Goal: Task Accomplishment & Management: Use online tool/utility

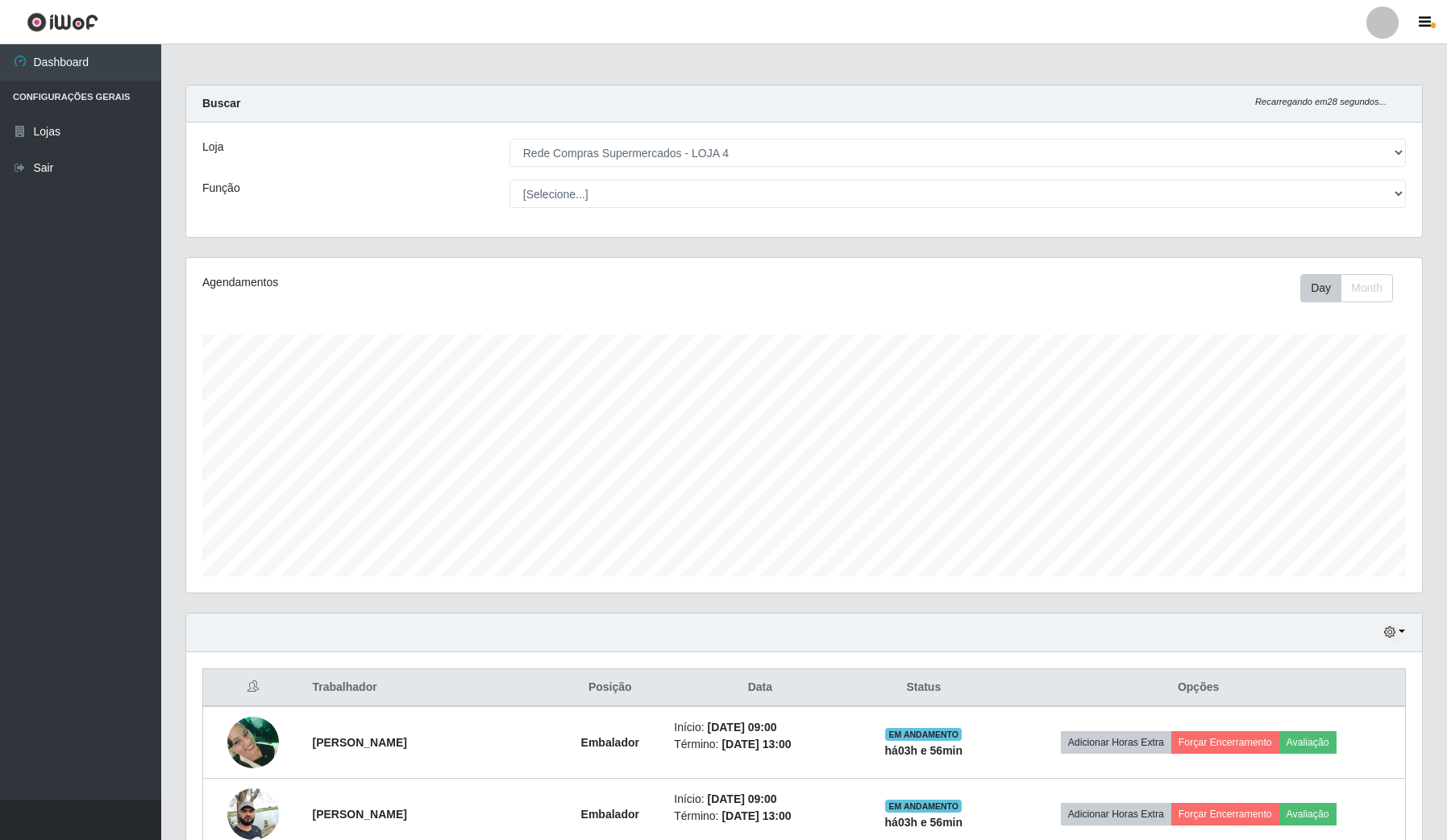
select select "159"
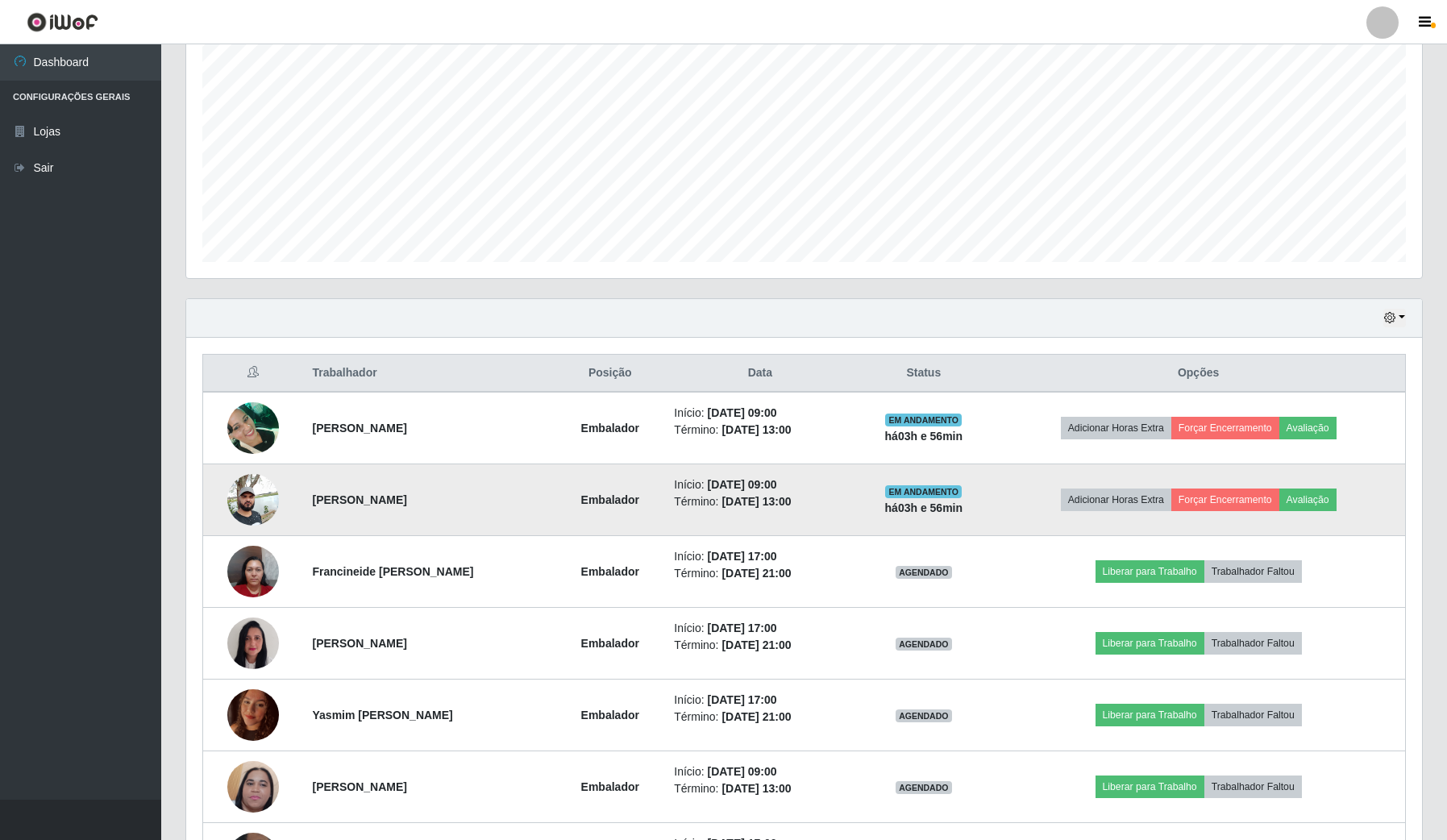
scroll to position [201, 0]
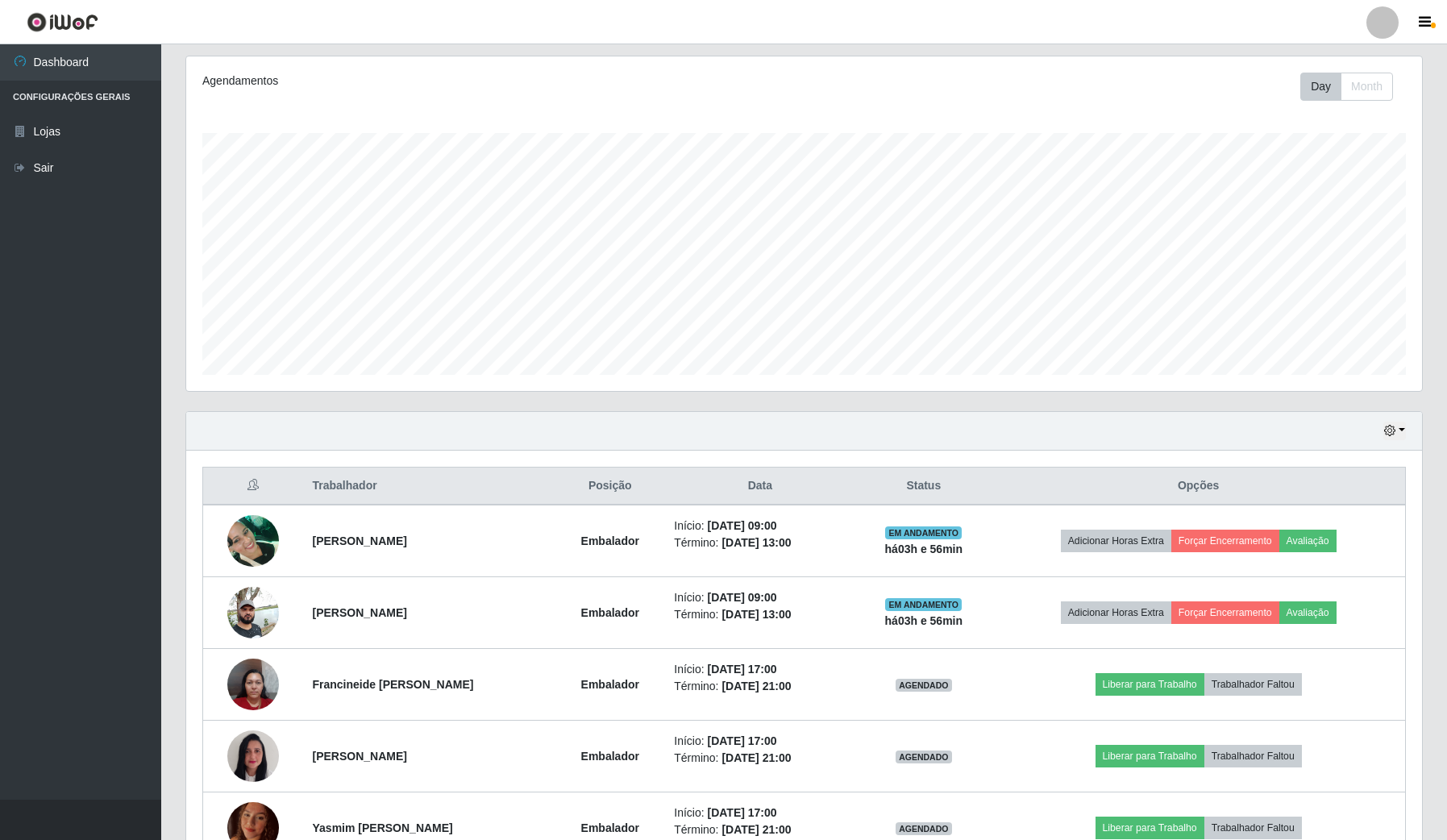
click at [1405, 435] on div "Hoje 1 dia 3 dias 1 Semana Não encerrados" at bounding box center [804, 431] width 1236 height 39
click at [1389, 423] on button "button" at bounding box center [1395, 430] width 23 height 18
click at [1346, 456] on button "Hoje" at bounding box center [1340, 459] width 127 height 33
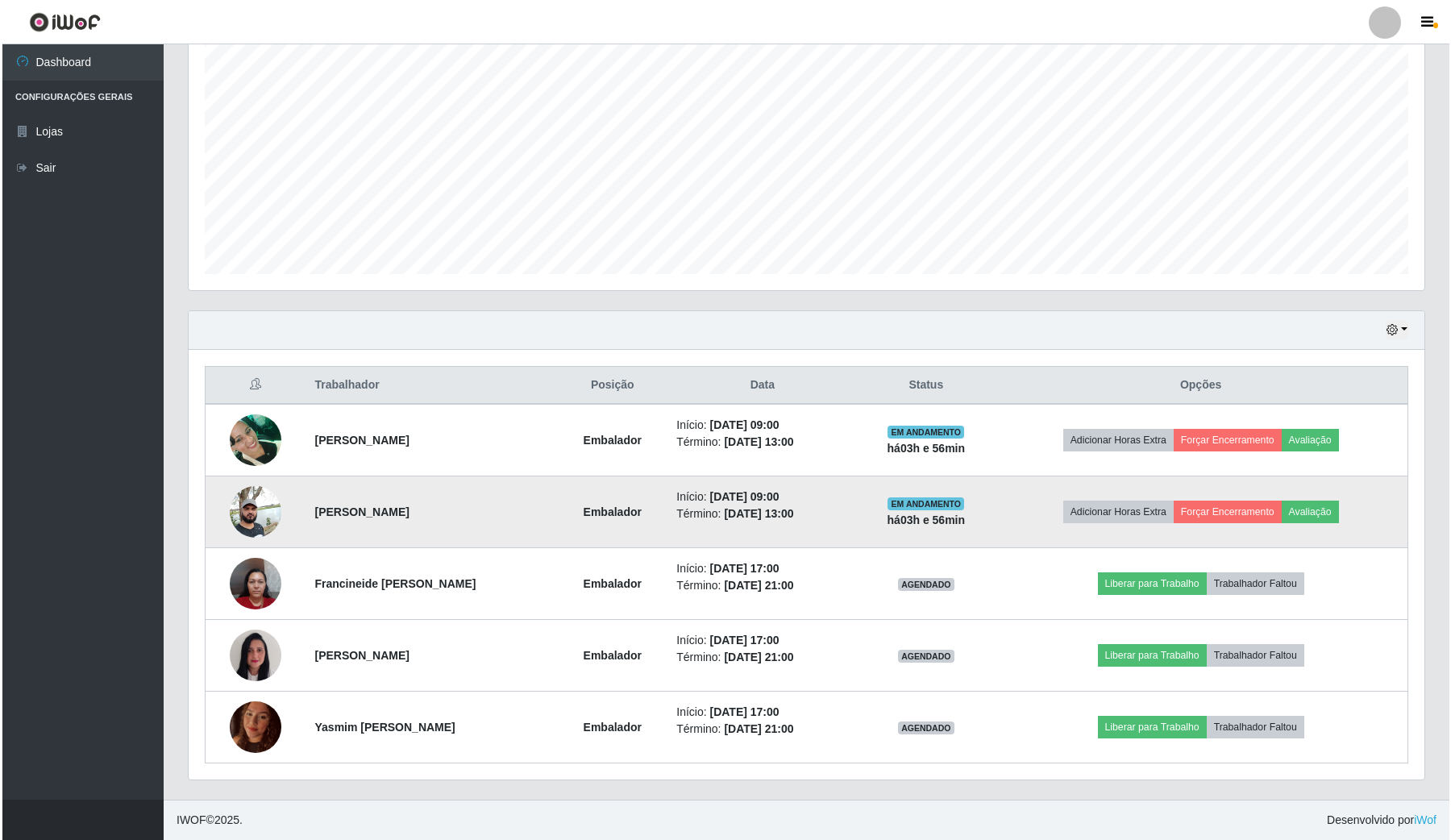
scroll to position [304, 0]
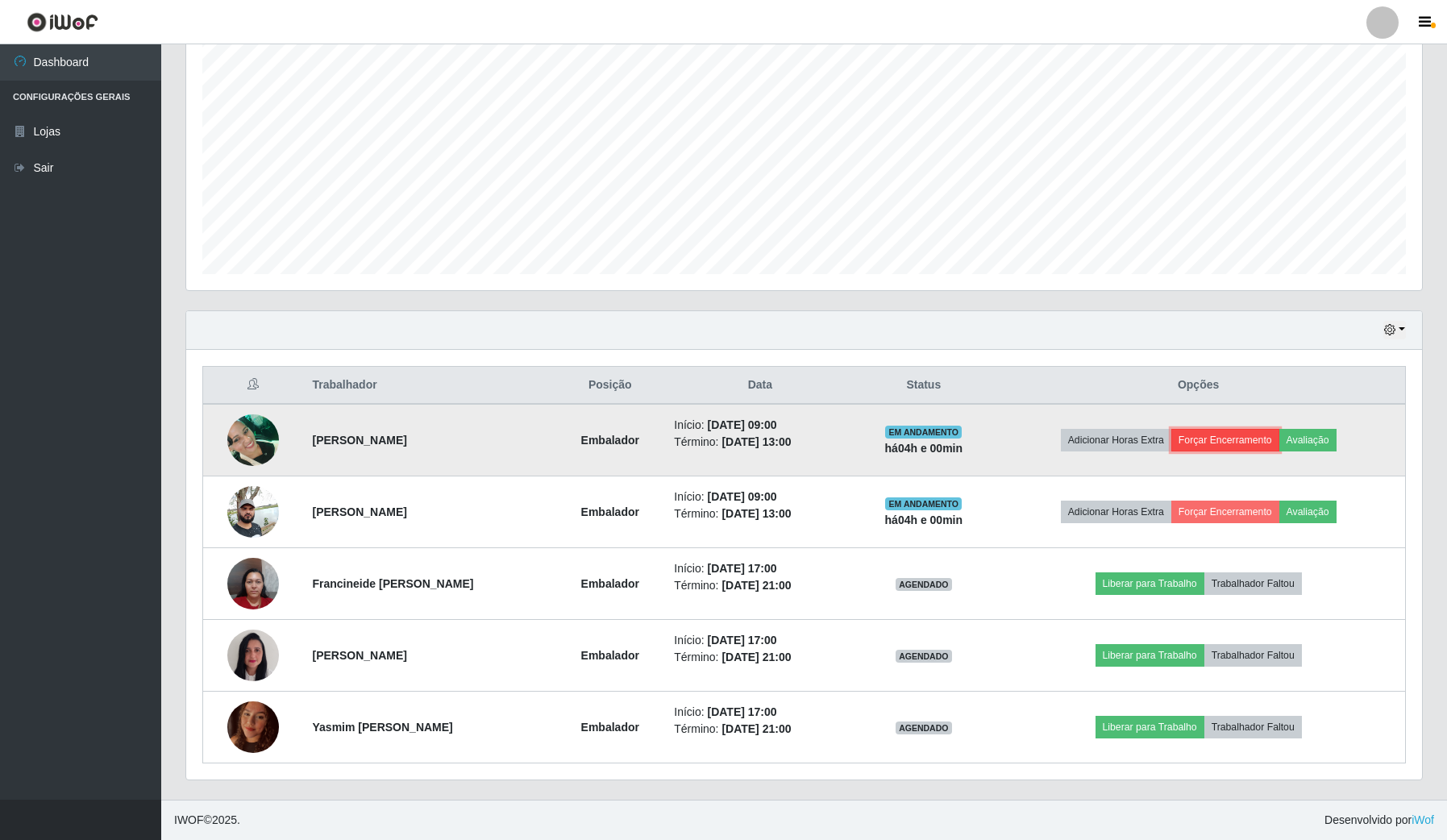
click at [1248, 435] on button "Forçar Encerramento" at bounding box center [1225, 440] width 108 height 23
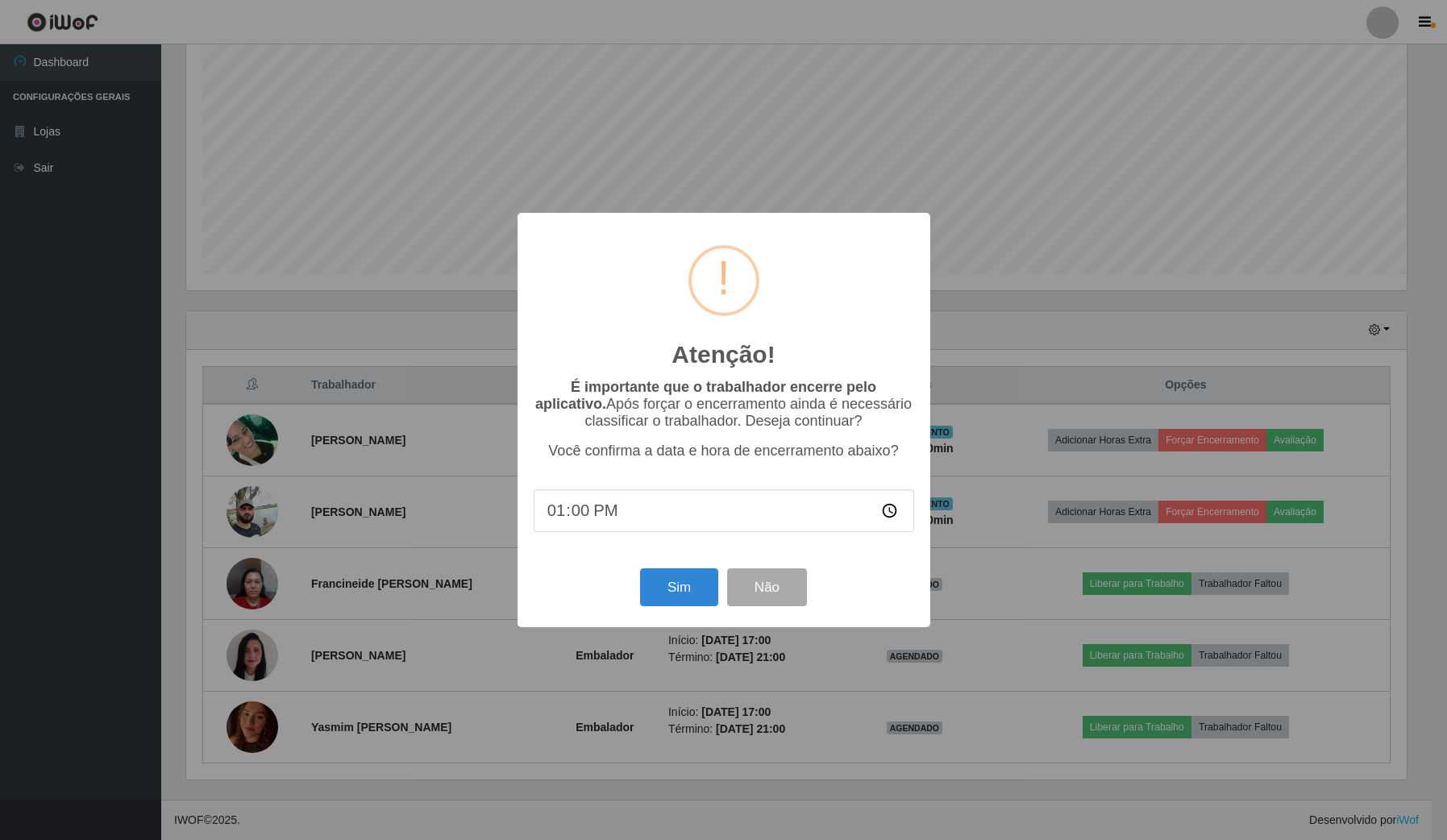
scroll to position [335, 1224]
click at [685, 590] on button "Sim" at bounding box center [681, 587] width 78 height 38
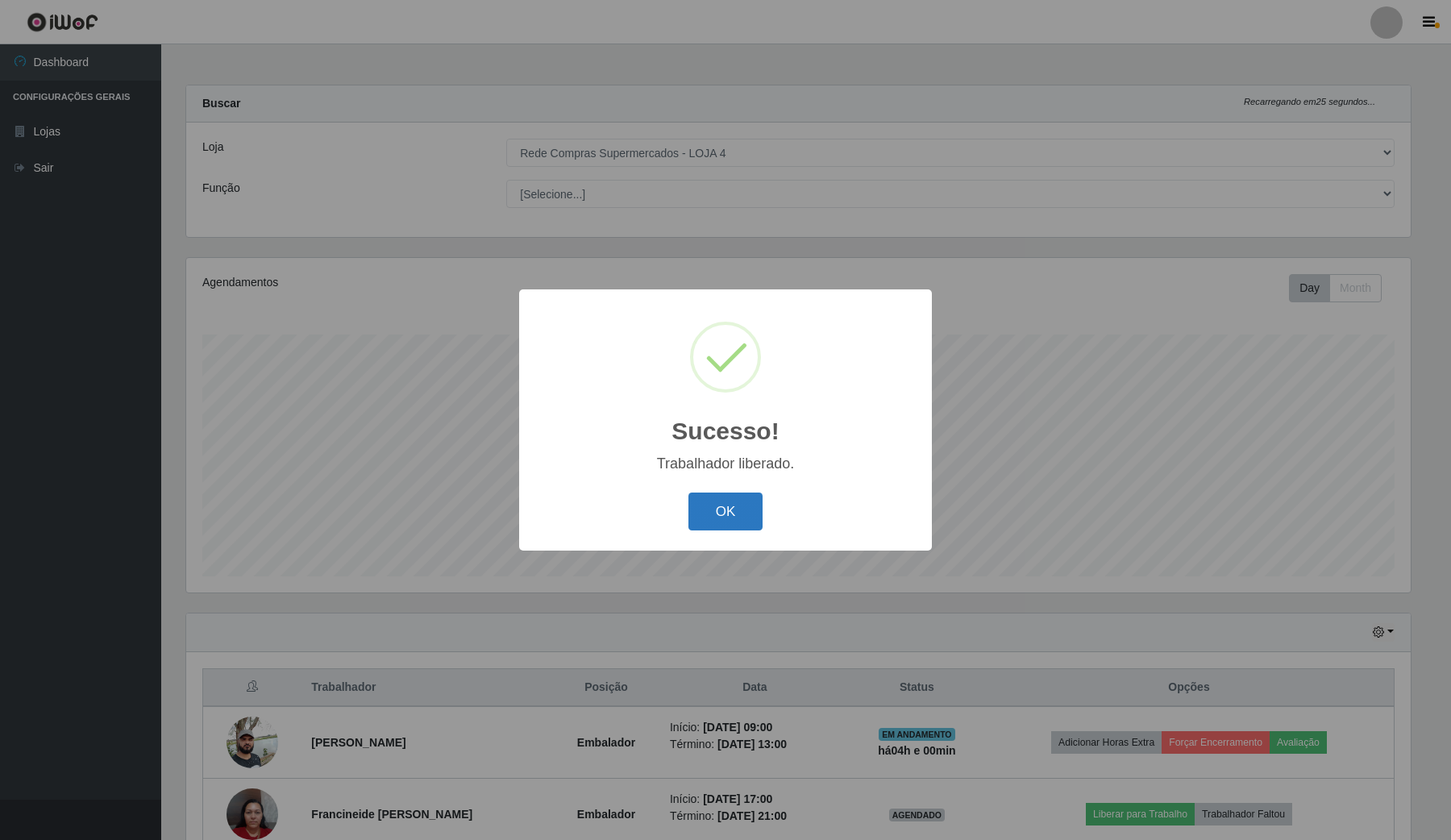
click at [713, 522] on button "OK" at bounding box center [726, 512] width 75 height 38
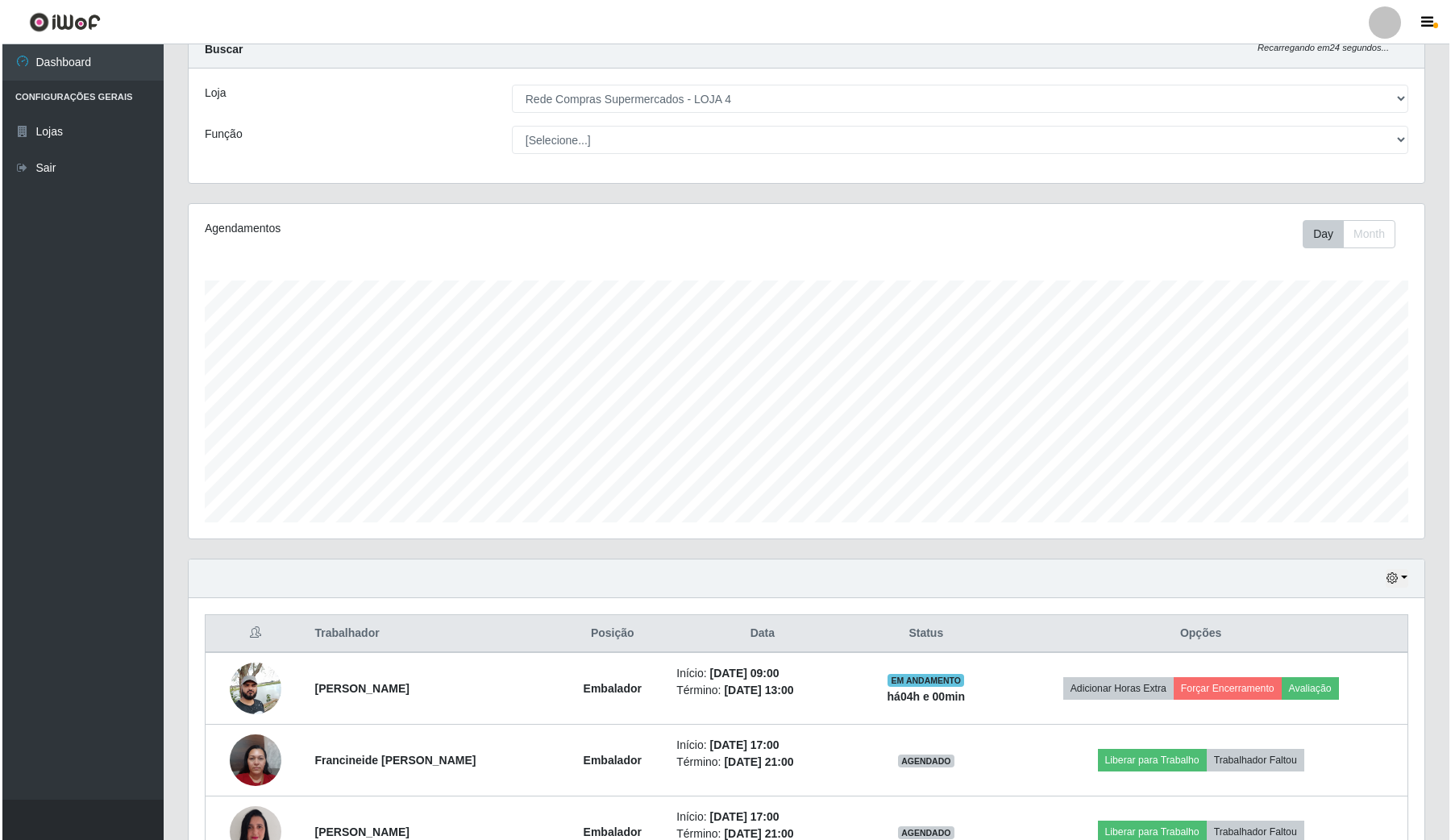
scroll to position [101, 0]
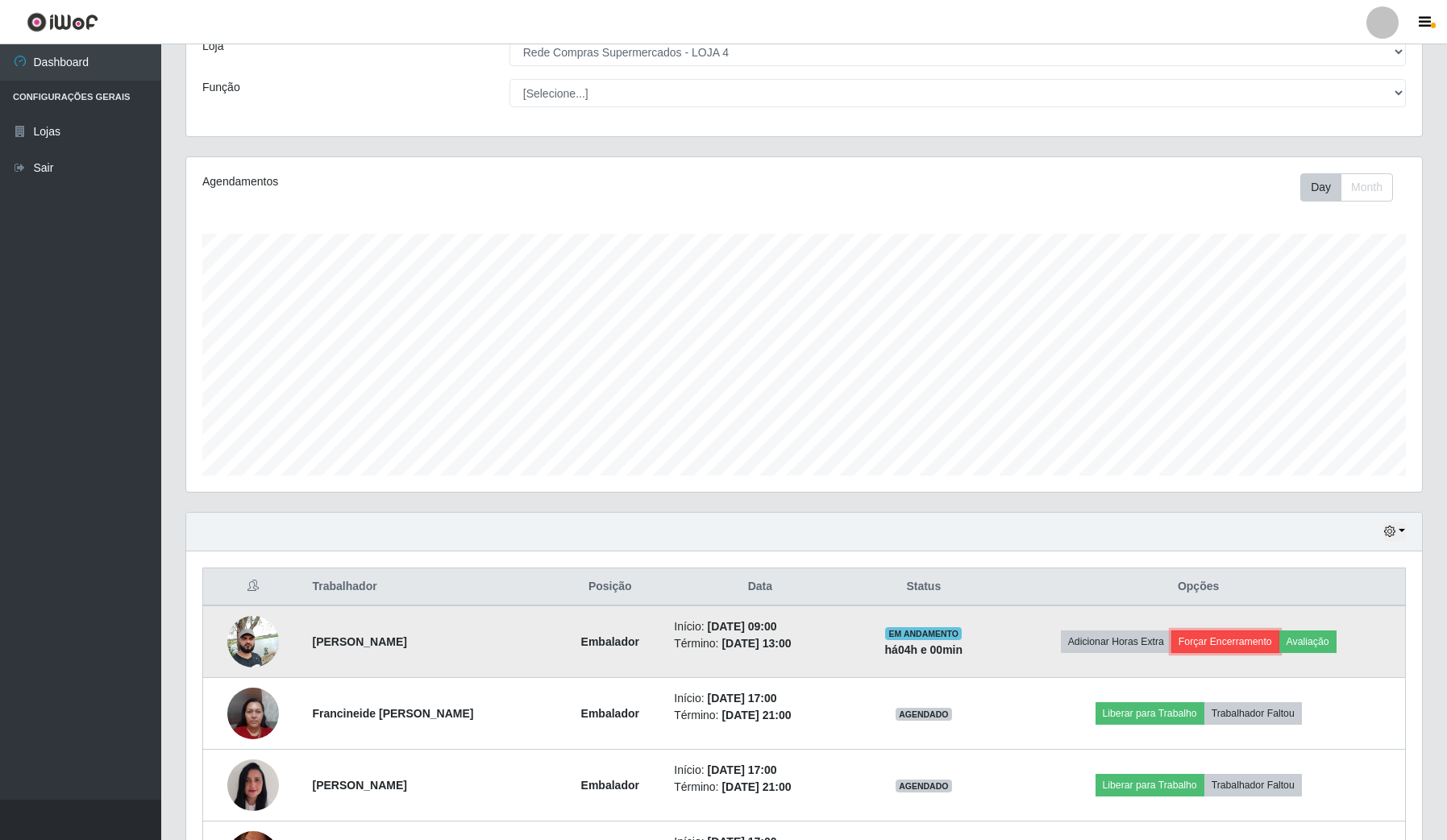
click at [1234, 635] on button "Forçar Encerramento" at bounding box center [1225, 641] width 108 height 23
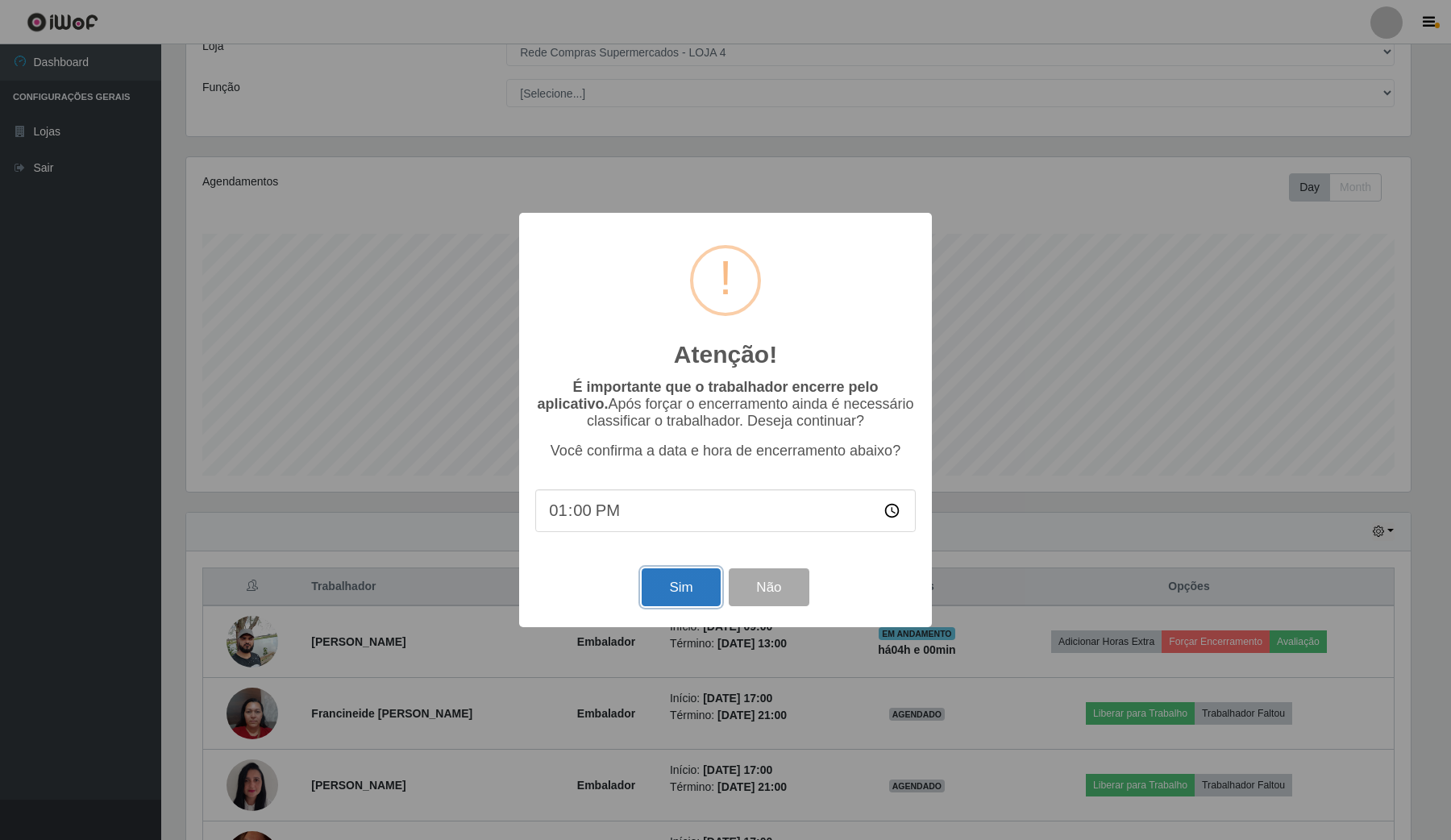
click at [693, 606] on button "Sim" at bounding box center [681, 587] width 78 height 38
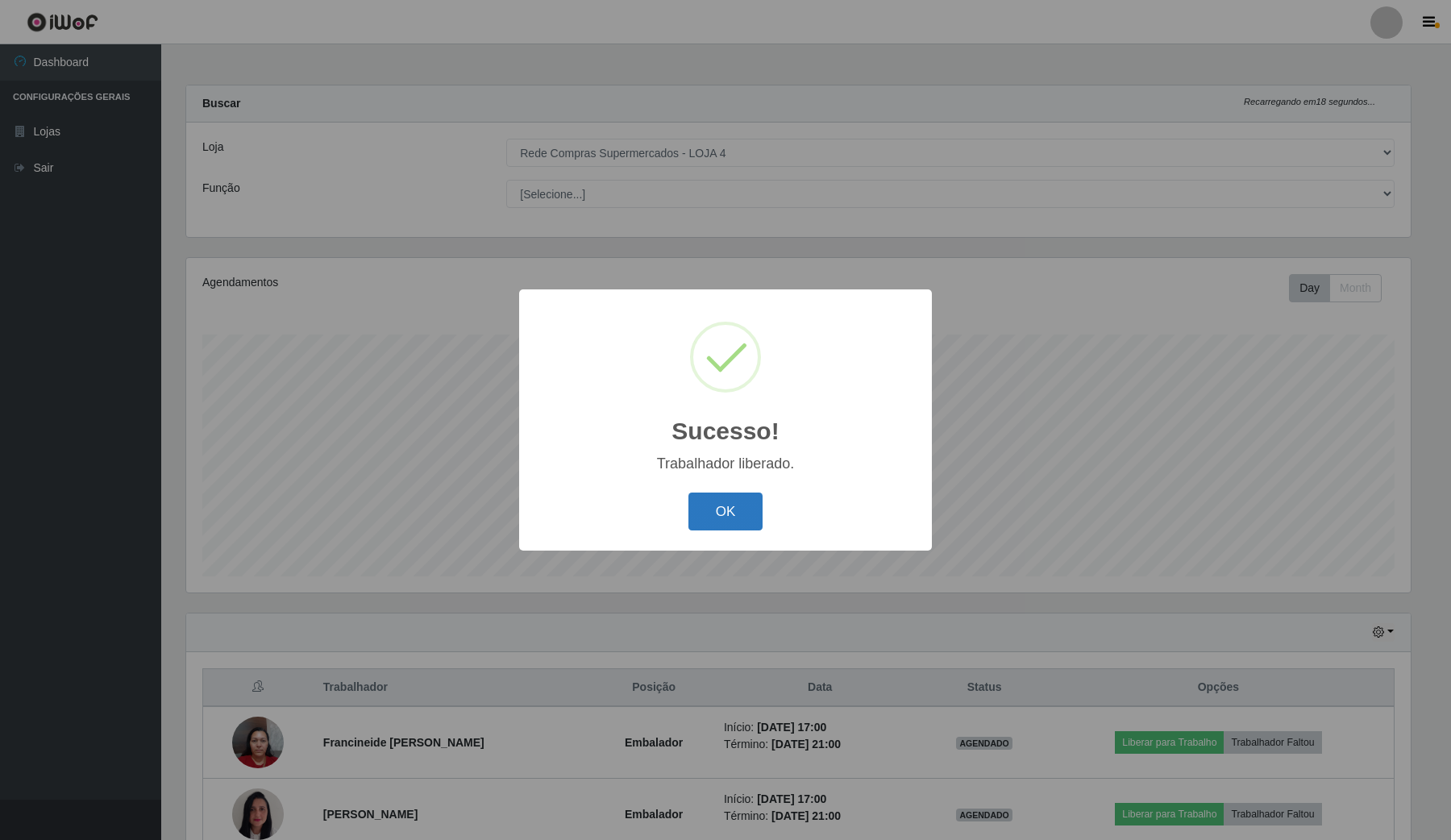
click at [747, 516] on button "OK" at bounding box center [726, 512] width 75 height 38
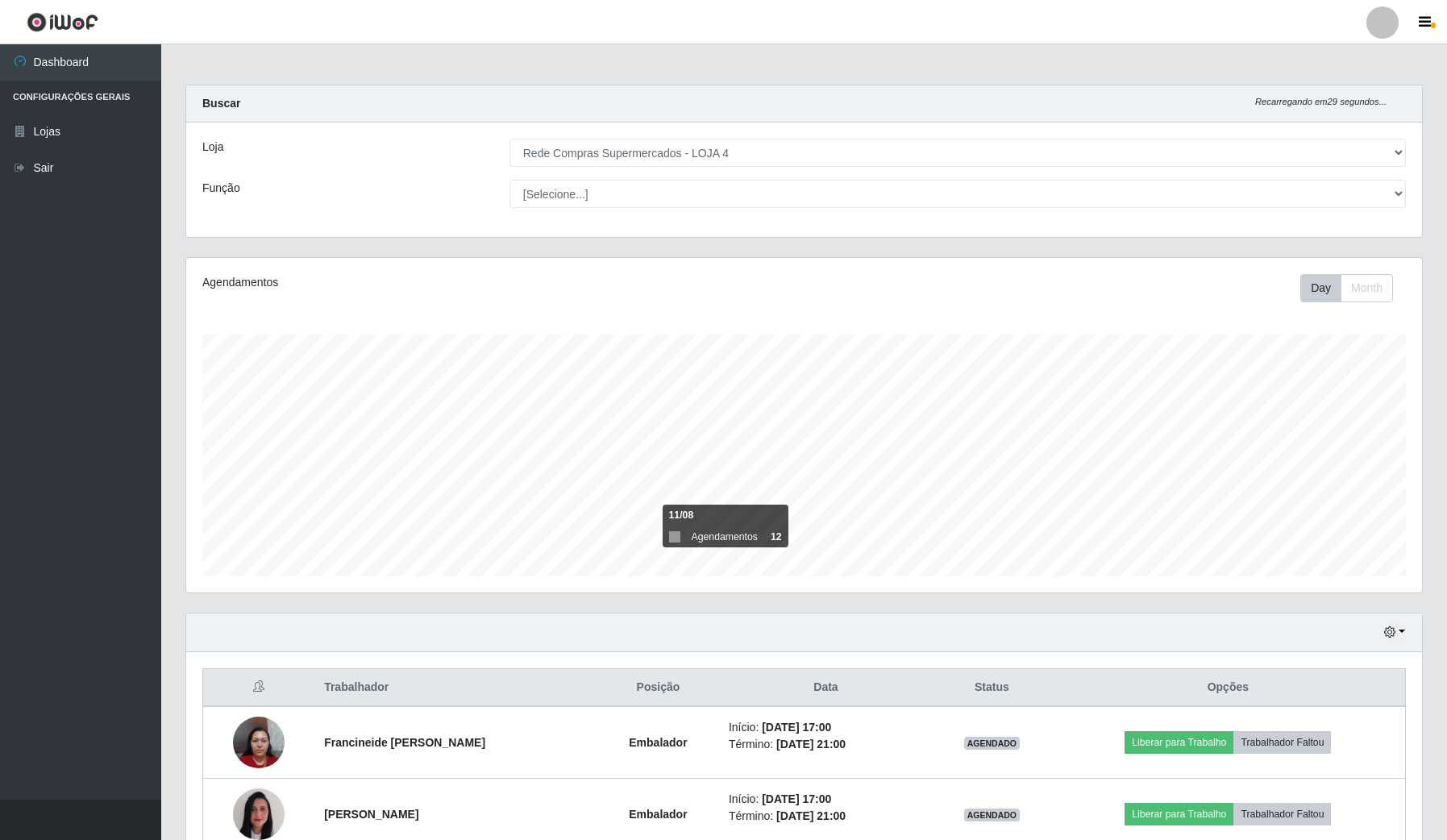
scroll to position [161, 0]
